Goal: Obtain resource: Obtain resource

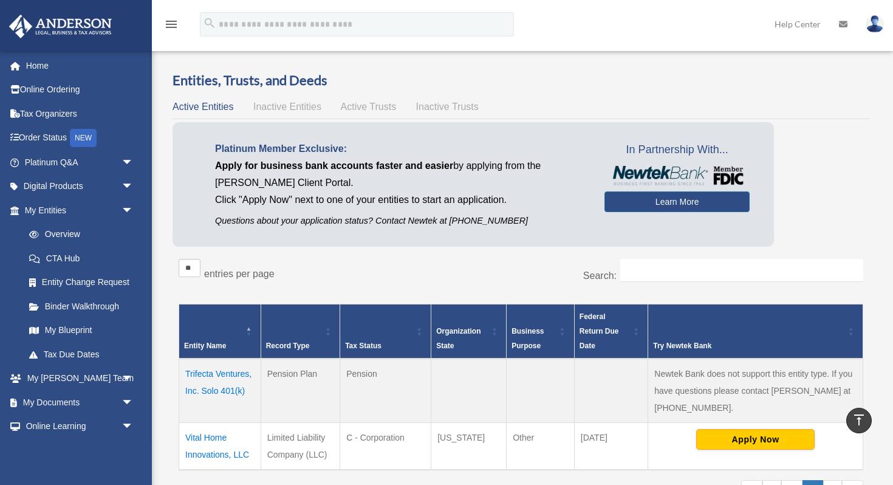
scroll to position [275, 0]
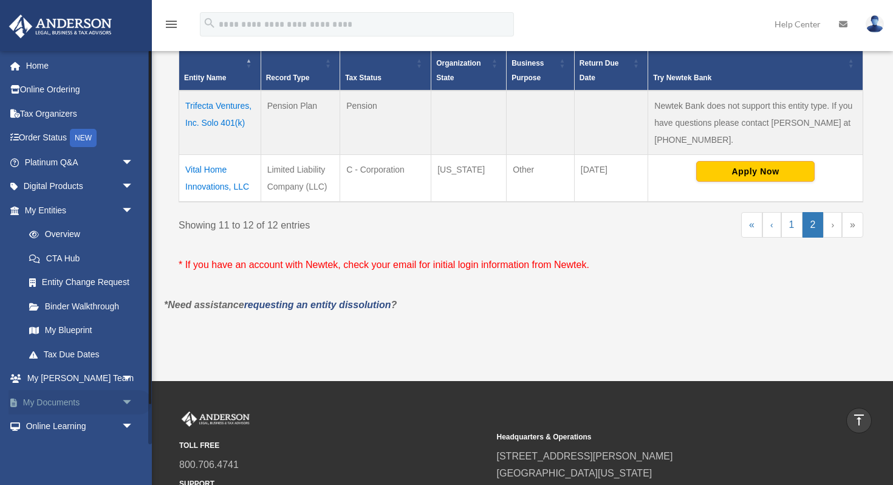
click at [50, 399] on link "My Documents arrow_drop_down" at bounding box center [80, 402] width 143 height 24
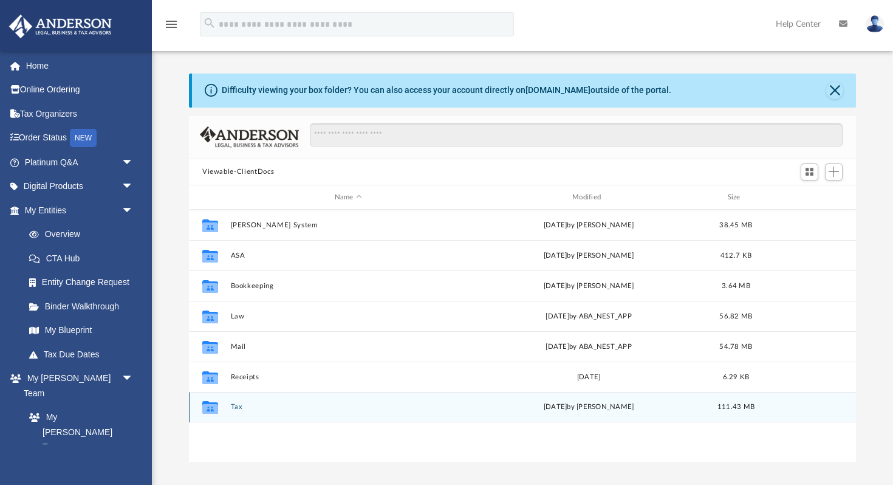
scroll to position [3, 0]
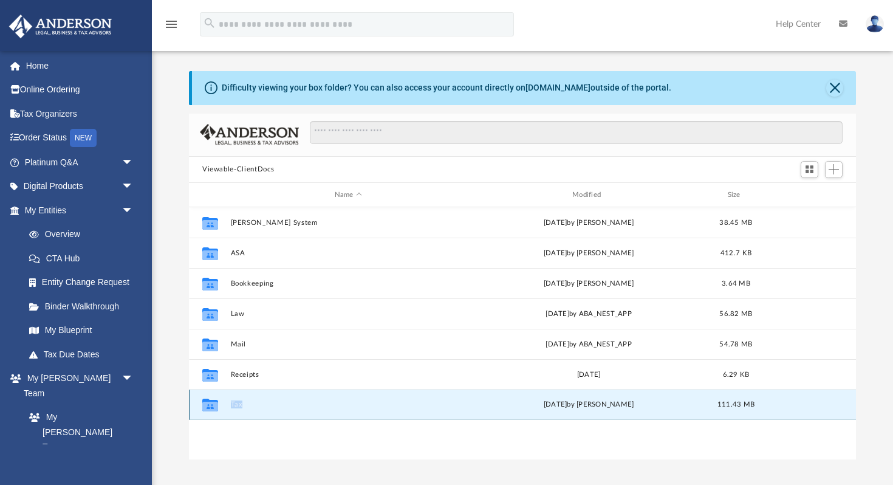
click at [235, 404] on button "Tax" at bounding box center [348, 405] width 235 height 8
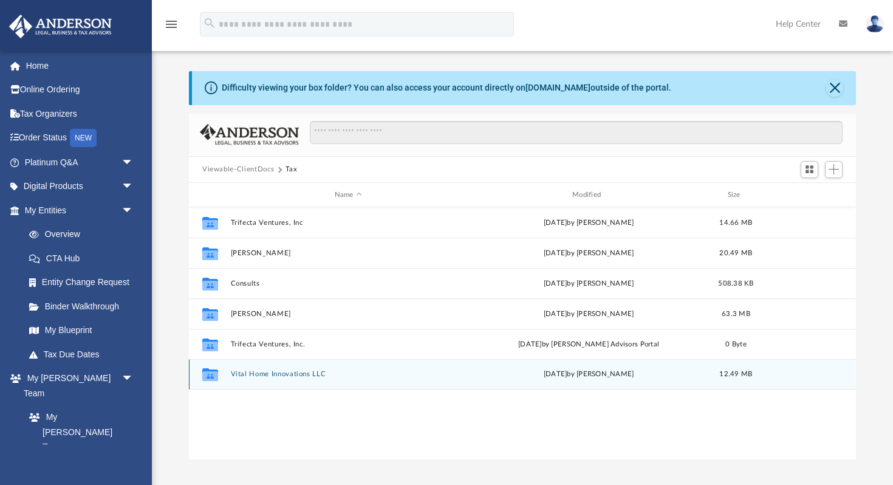
click at [268, 370] on button "Vital Home Innovations LLC" at bounding box center [348, 374] width 235 height 8
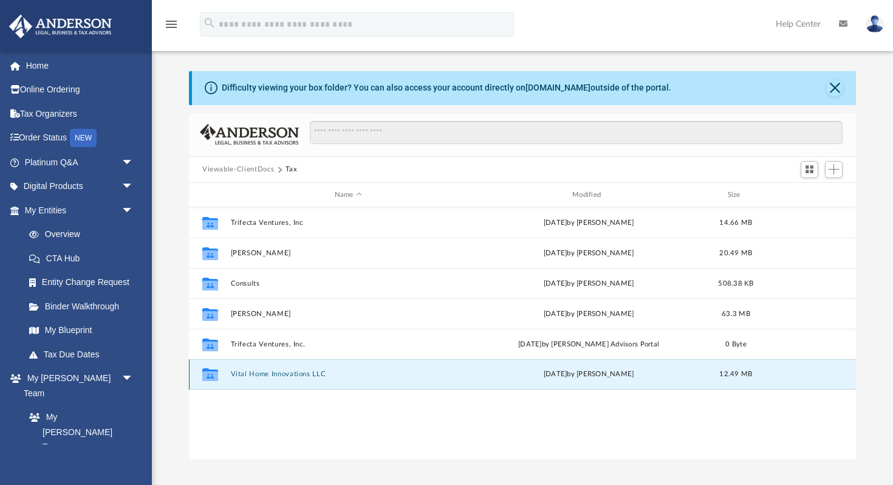
click at [268, 370] on button "Vital Home Innovations LLC" at bounding box center [348, 374] width 235 height 8
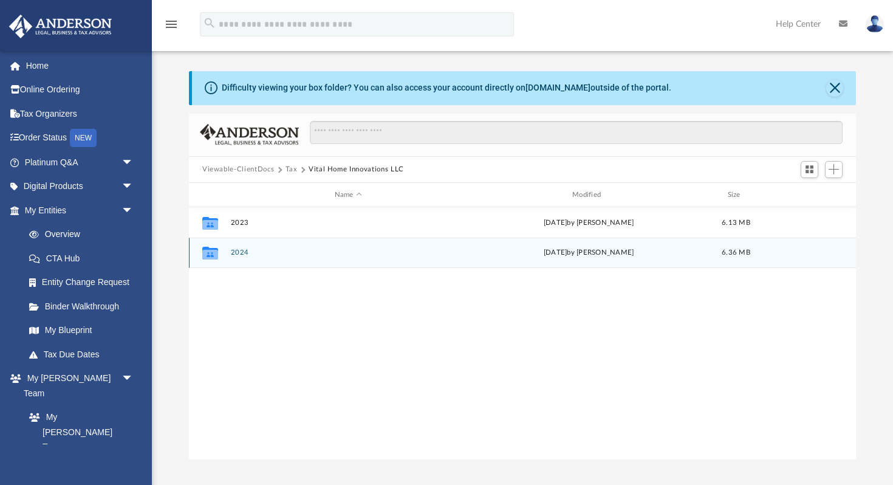
click at [236, 250] on button "2024" at bounding box center [348, 253] width 235 height 8
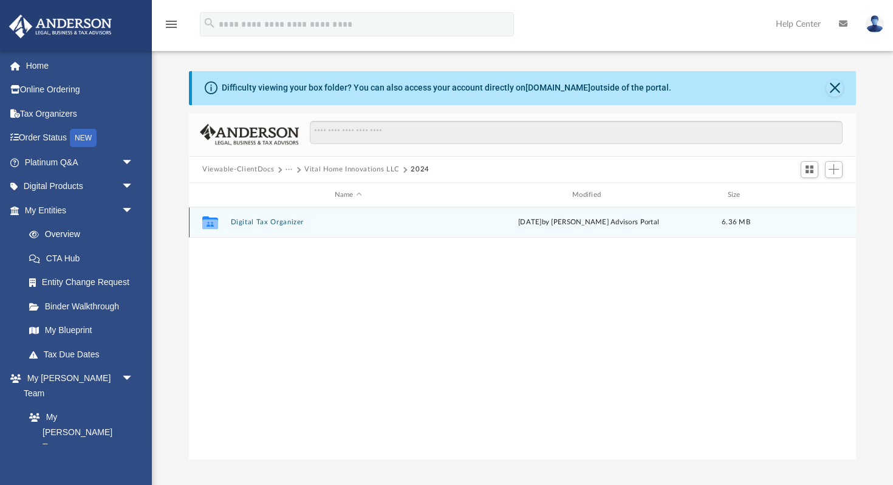
click at [249, 222] on button "Digital Tax Organizer" at bounding box center [348, 223] width 235 height 8
